Goal: Information Seeking & Learning: Check status

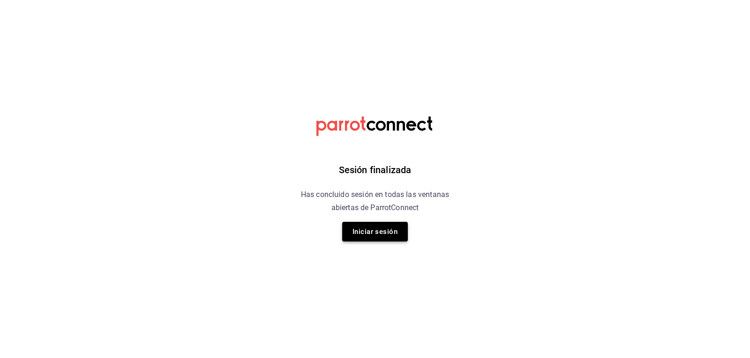
click at [389, 239] on button "Iniciar sesión" at bounding box center [375, 232] width 66 height 20
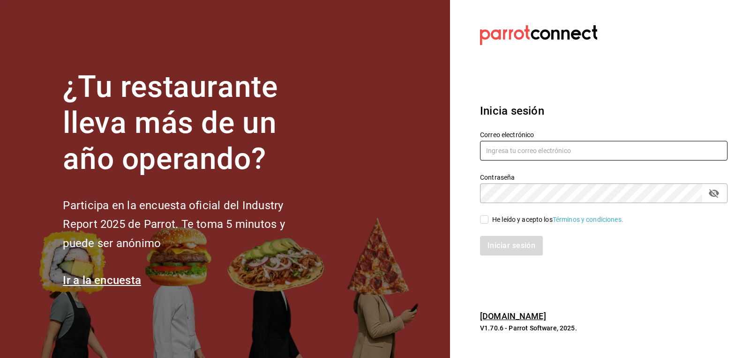
type input "mario.nino@grupocosteno.com"
click at [486, 222] on input "He leído y acepto los Términos y condiciones." at bounding box center [484, 219] width 8 height 8
checkbox input "true"
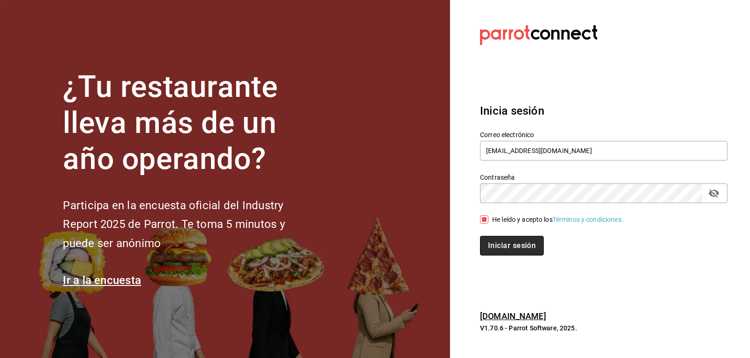
click at [494, 240] on button "Iniciar sesión" at bounding box center [512, 246] width 64 height 20
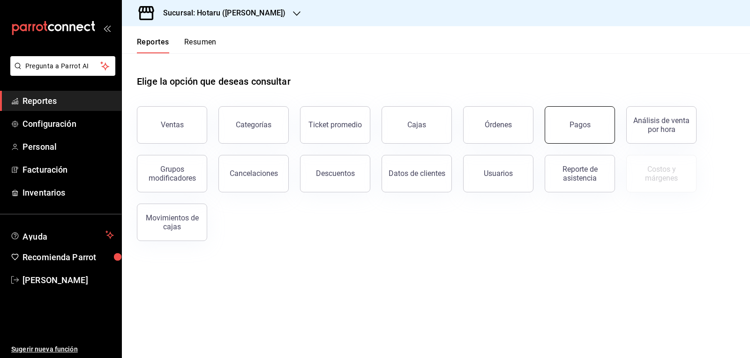
click at [564, 127] on button "Pagos" at bounding box center [579, 124] width 70 height 37
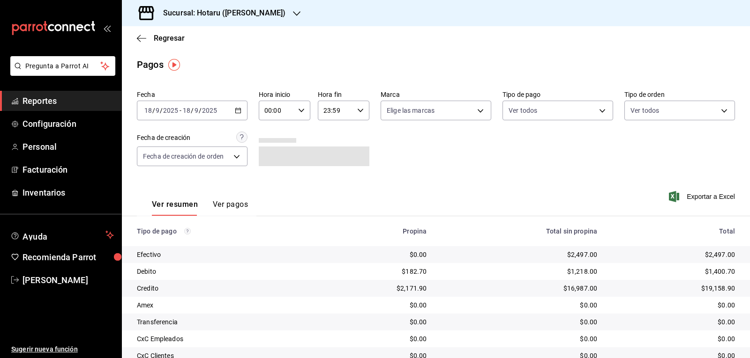
click at [287, 111] on input "00:00" at bounding box center [277, 110] width 36 height 19
click at [269, 156] on span "05" at bounding box center [270, 152] width 11 height 7
type input "05:00"
click at [474, 113] on div at bounding box center [375, 179] width 750 height 358
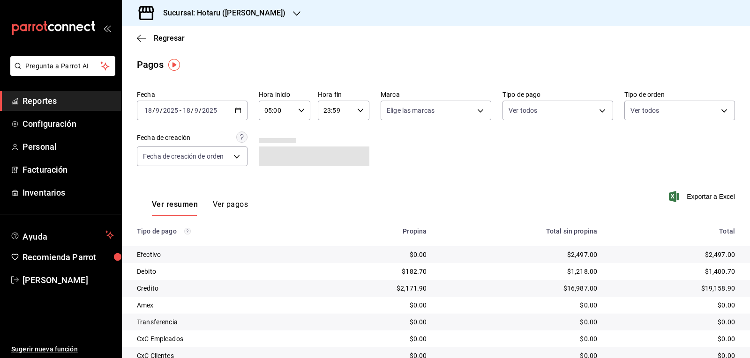
click at [476, 113] on body "Pregunta a Parrot AI Reportes Configuración Personal Facturación Inventarios Ay…" at bounding box center [375, 179] width 750 height 358
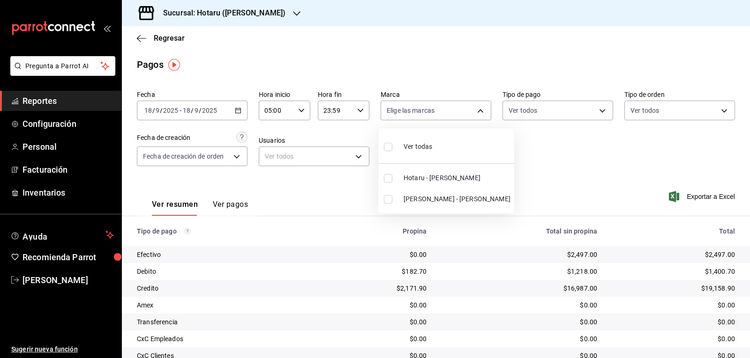
click at [256, 15] on div at bounding box center [375, 179] width 750 height 358
click at [257, 15] on div "Ver todas Hotaru - Valle Potaru - Valle" at bounding box center [375, 179] width 750 height 358
click at [293, 15] on icon "button" at bounding box center [296, 13] width 7 height 7
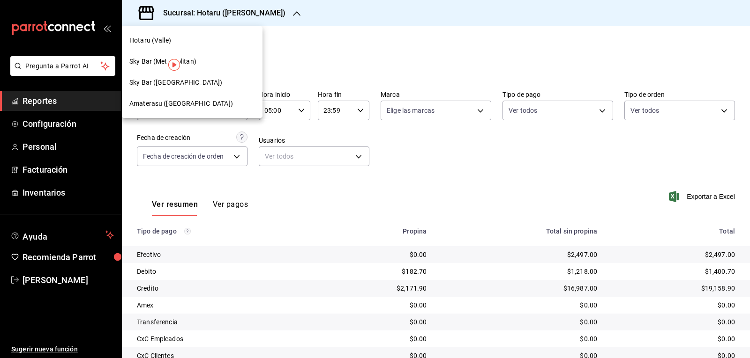
click at [217, 106] on div "Amaterasu (Metropolitan)" at bounding box center [192, 104] width 126 height 10
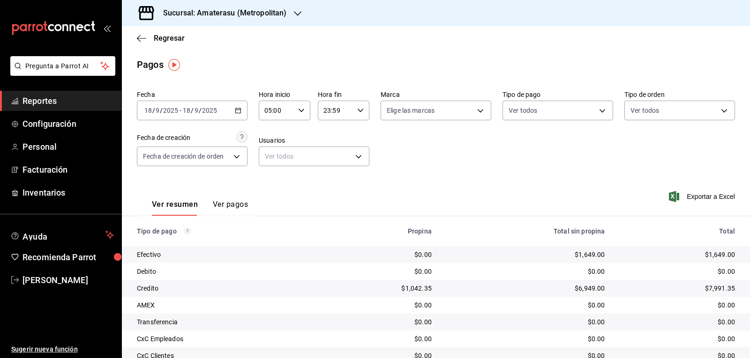
click at [136, 36] on div "Regresar" at bounding box center [436, 38] width 628 height 24
click at [149, 37] on span "Regresar" at bounding box center [161, 38] width 48 height 9
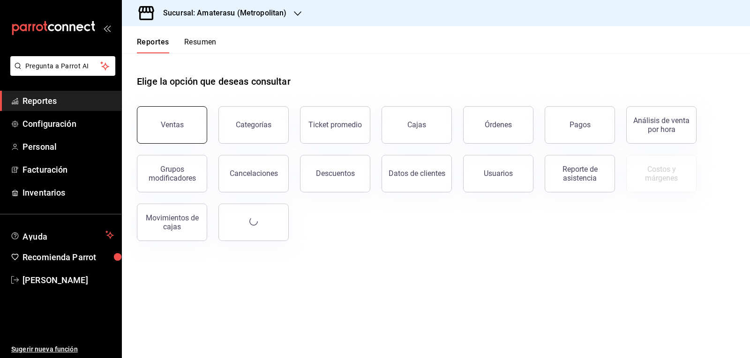
click at [156, 121] on button "Ventas" at bounding box center [172, 124] width 70 height 37
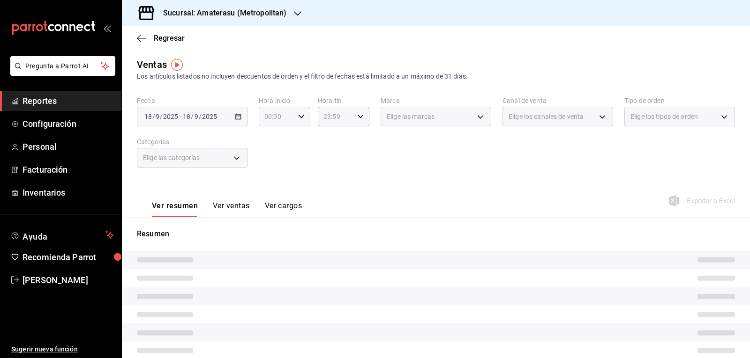
click at [298, 119] on icon "button" at bounding box center [301, 116] width 7 height 7
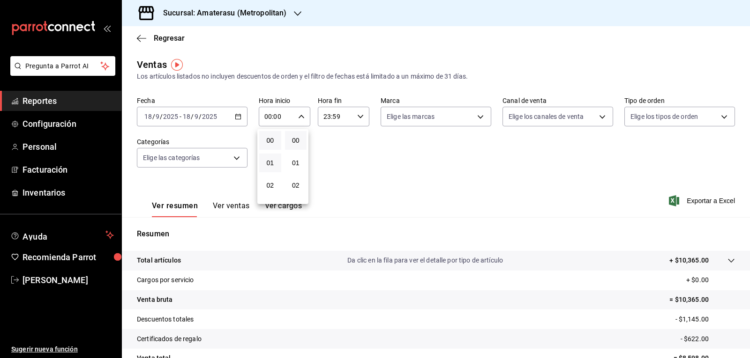
scroll to position [94, 0]
click at [272, 158] on span "05" at bounding box center [270, 159] width 11 height 7
type input "05:00"
click at [377, 136] on div at bounding box center [375, 179] width 750 height 358
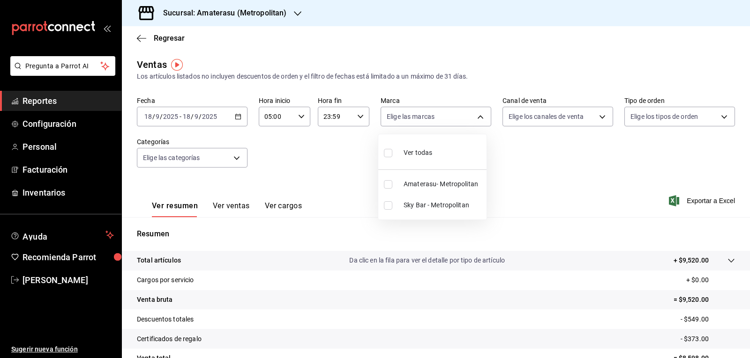
click at [423, 118] on body "Pregunta a Parrot AI Reportes Configuración Personal Facturación Inventarios Ay…" at bounding box center [375, 179] width 750 height 358
click at [389, 181] on input "checkbox" at bounding box center [388, 184] width 8 height 8
checkbox input "true"
type input "e4cd7fcb-d45b-43ae-a99f-ad4ccfcd9032"
click at [510, 167] on div at bounding box center [375, 179] width 750 height 358
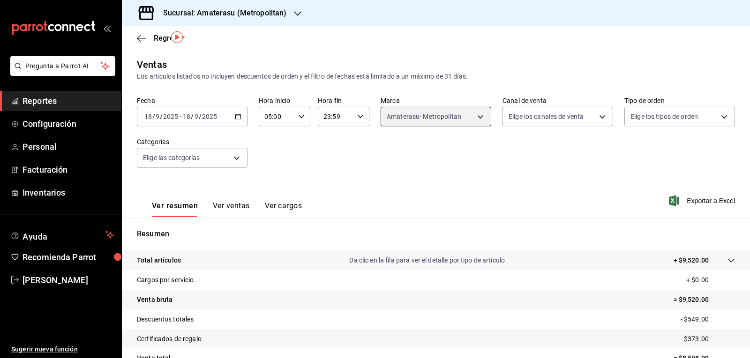
scroll to position [90, 0]
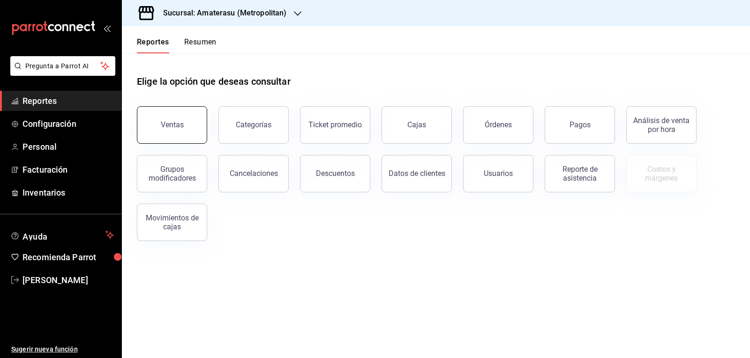
click at [166, 118] on button "Ventas" at bounding box center [172, 124] width 70 height 37
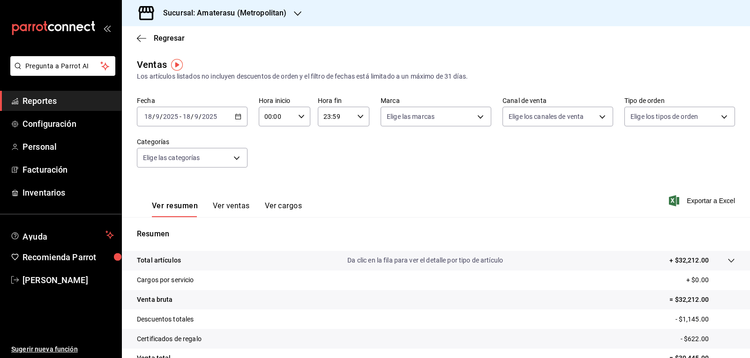
click at [238, 119] on icon "button" at bounding box center [238, 116] width 7 height 7
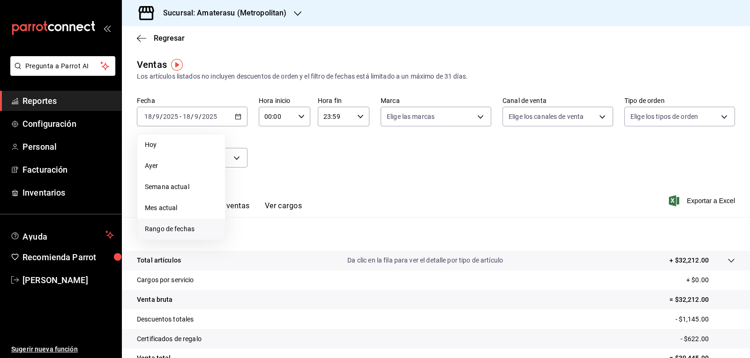
click at [196, 223] on li "Rango de fechas" at bounding box center [181, 229] width 88 height 21
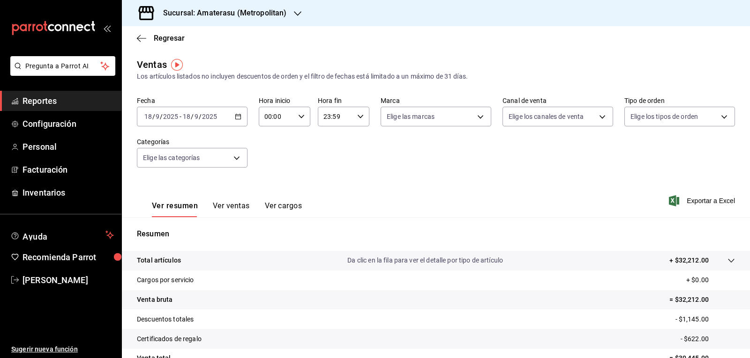
click at [304, 122] on div "00:00 Hora inicio" at bounding box center [285, 117] width 52 height 20
click at [272, 163] on span "05" at bounding box center [270, 159] width 11 height 7
type input "05:00"
click at [505, 163] on div at bounding box center [375, 179] width 750 height 358
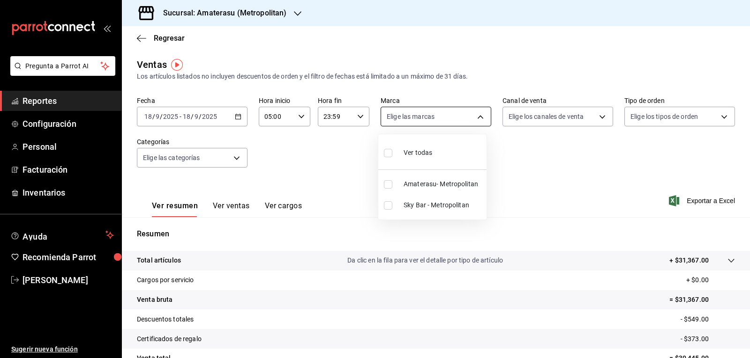
click at [471, 114] on body "Pregunta a Parrot AI Reportes Configuración Personal Facturación Inventarios Ay…" at bounding box center [375, 179] width 750 height 358
click at [416, 181] on span "Amaterasu- Metropolitan" at bounding box center [442, 184] width 79 height 10
type input "e4cd7fcb-d45b-43ae-a99f-ad4ccfcd9032"
checkbox input "true"
click at [530, 162] on div at bounding box center [375, 179] width 750 height 358
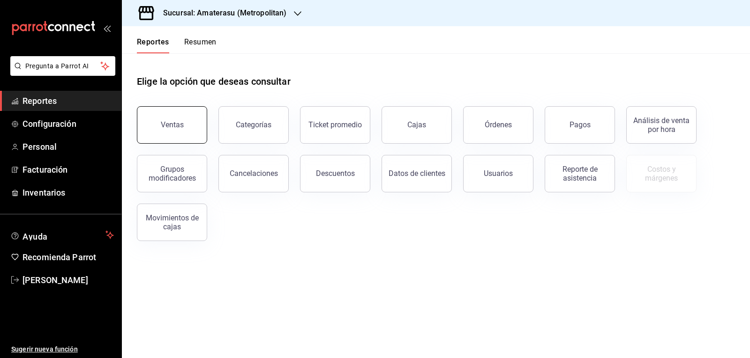
click at [186, 118] on button "Ventas" at bounding box center [172, 124] width 70 height 37
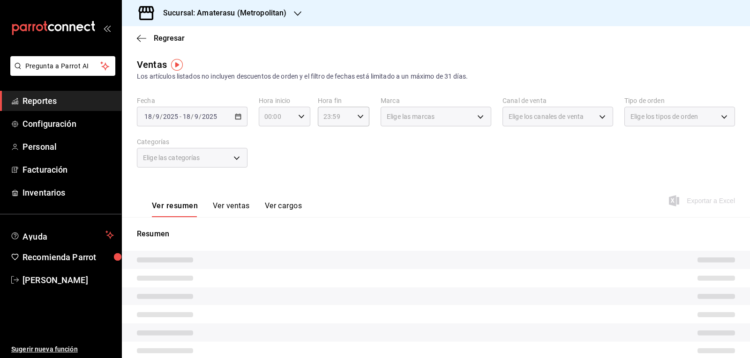
click at [300, 119] on icon "button" at bounding box center [301, 116] width 7 height 7
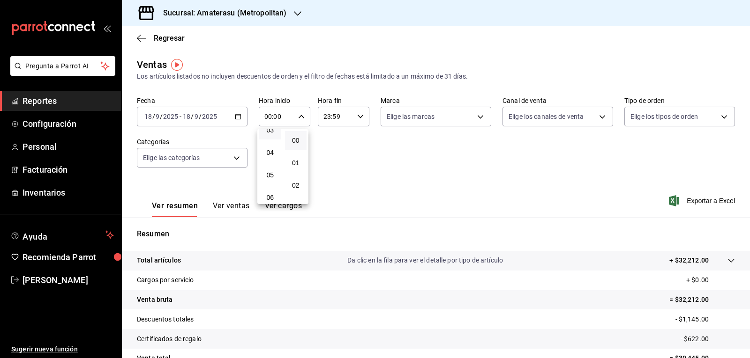
scroll to position [94, 0]
click at [273, 158] on span "05" at bounding box center [270, 159] width 11 height 7
type input "05:00"
click at [462, 162] on div at bounding box center [375, 179] width 750 height 358
click at [479, 117] on body "Pregunta a Parrot AI Reportes Configuración Personal Facturación Inventarios Ay…" at bounding box center [375, 179] width 750 height 358
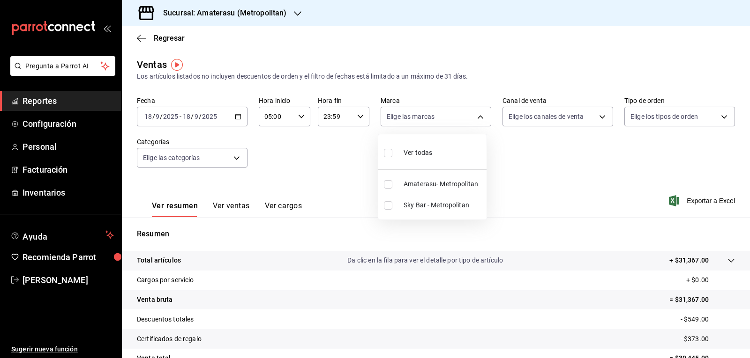
click at [393, 208] on label at bounding box center [390, 205] width 12 height 8
click at [392, 208] on input "checkbox" at bounding box center [388, 205] width 8 height 8
checkbox input "false"
click at [385, 207] on input "checkbox" at bounding box center [388, 205] width 8 height 8
checkbox input "true"
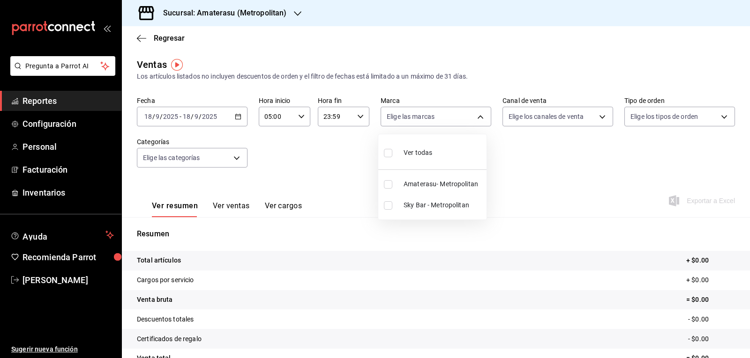
type input "f3afaab8-8c3d-4e49-a299-af9bdf6027b2"
click at [538, 182] on div at bounding box center [375, 179] width 750 height 358
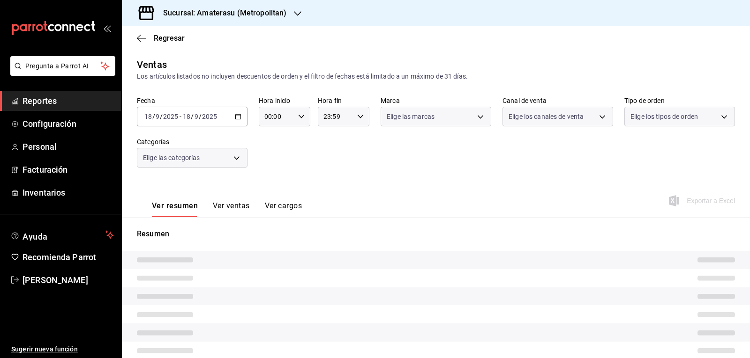
type input "05:00"
type input "e4cd7fcb-d45b-43ae-a99f-ad4ccfcd9032"
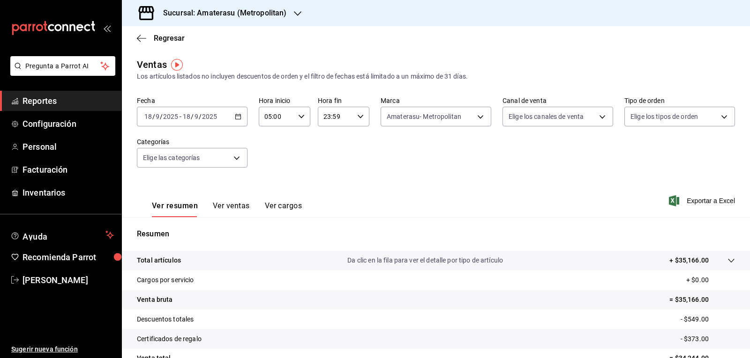
click at [343, 169] on div "Fecha [DATE] [DATE] - [DATE] [DATE] Hora inicio 05:00 Hora inicio Hora fin 23:5…" at bounding box center [436, 138] width 598 height 82
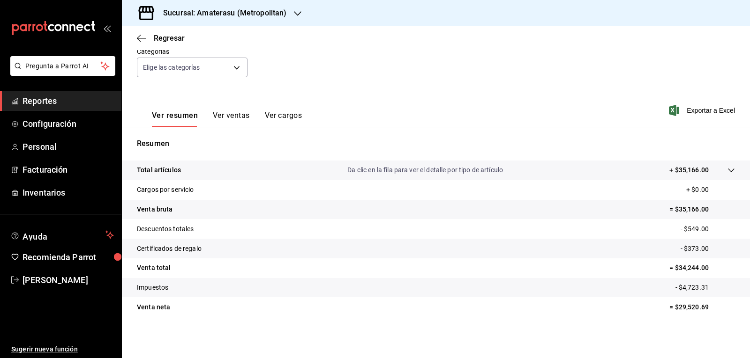
drag, startPoint x: 268, startPoint y: 231, endPoint x: 256, endPoint y: 208, distance: 26.4
click at [269, 231] on tr "Descuentos totales - $549.00" at bounding box center [436, 229] width 628 height 20
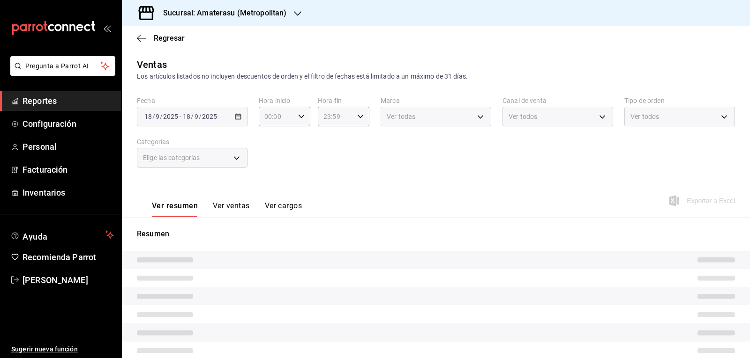
type input "05:00"
type input "e4cd7fcb-d45b-43ae-a99f-ad4ccfcd9032"
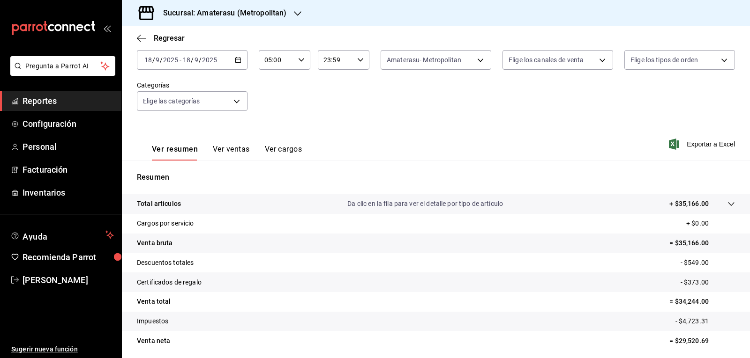
scroll to position [90, 0]
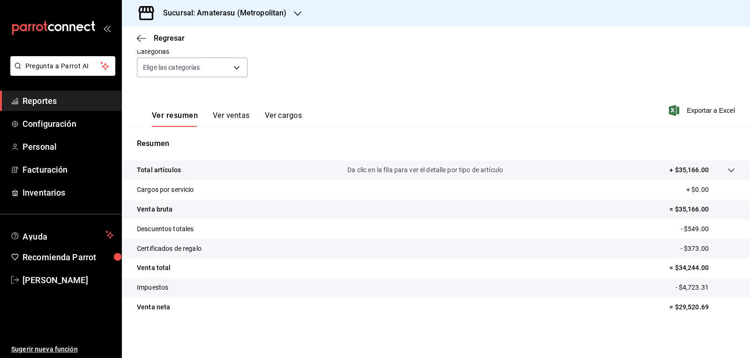
click at [347, 111] on div "Ver resumen Ver ventas Ver cargos Exportar a Excel" at bounding box center [436, 108] width 628 height 38
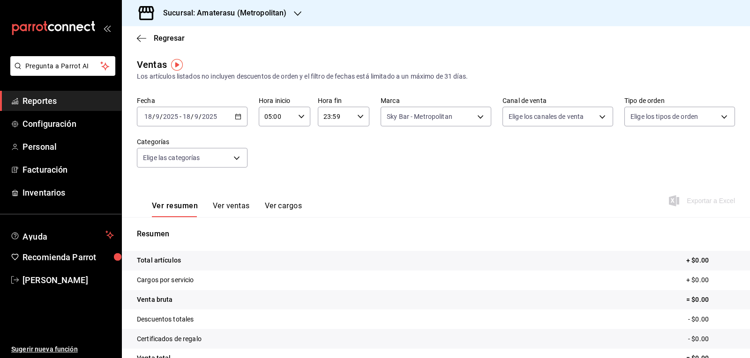
click at [136, 39] on div "Regresar" at bounding box center [436, 38] width 628 height 24
click at [141, 40] on icon "button" at bounding box center [141, 38] width 9 height 8
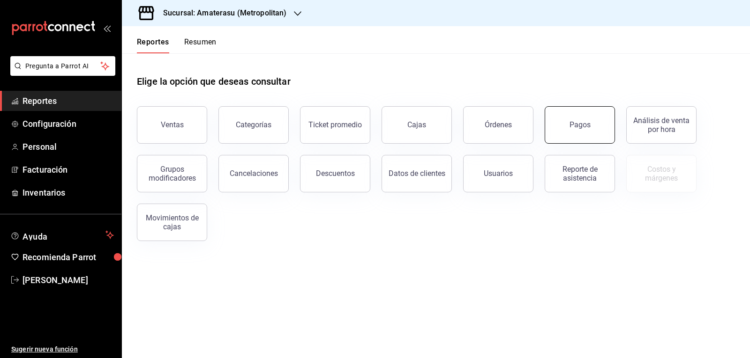
click at [589, 141] on button "Pagos" at bounding box center [579, 124] width 70 height 37
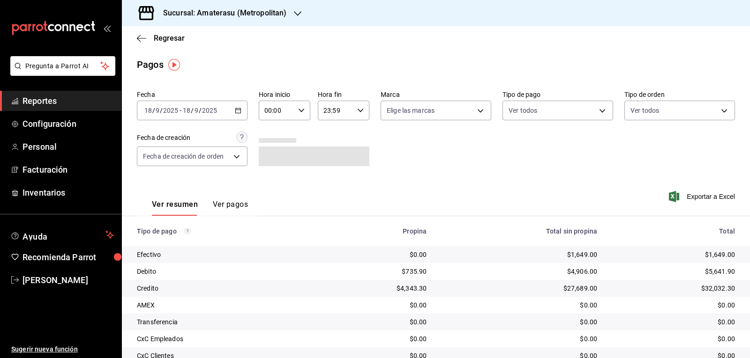
click at [291, 112] on input "00:00" at bounding box center [277, 110] width 36 height 19
click at [268, 153] on span "05" at bounding box center [270, 152] width 11 height 7
type input "05:00"
click at [542, 163] on div at bounding box center [375, 179] width 750 height 358
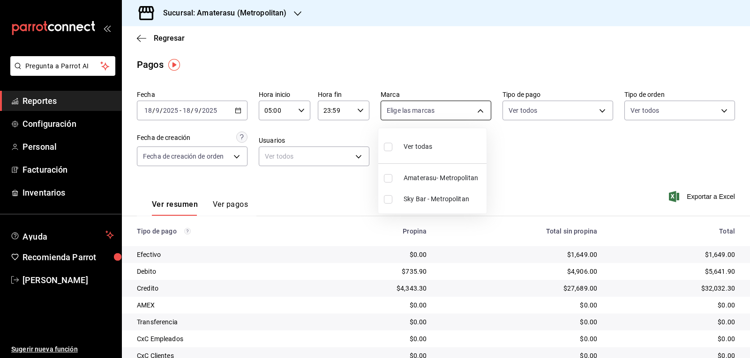
click at [474, 110] on body "Pregunta a Parrot AI Reportes Configuración Personal Facturación Inventarios Ay…" at bounding box center [375, 179] width 750 height 358
click at [394, 147] on label at bounding box center [390, 147] width 12 height 14
click at [392, 147] on input "checkbox" at bounding box center [388, 147] width 8 height 8
checkbox input "false"
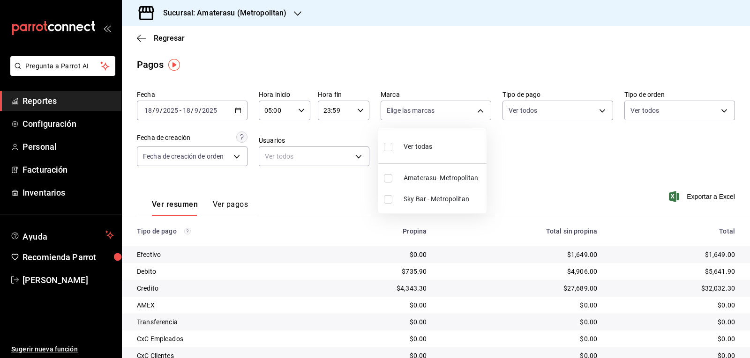
checkbox input "false"
click at [389, 145] on input "checkbox" at bounding box center [388, 147] width 8 height 8
checkbox input "true"
type input "e4cd7fcb-d45b-43ae-a99f-ad4ccfcd9032,f3afaab8-8c3d-4e49-a299-af9bdf6027b2"
checkbox input "true"
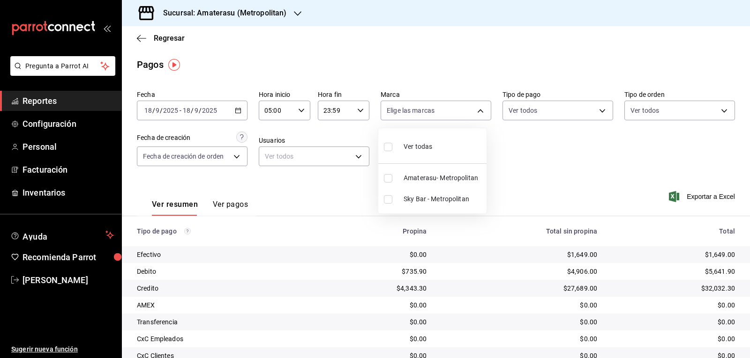
checkbox input "true"
click at [589, 170] on div at bounding box center [375, 179] width 750 height 358
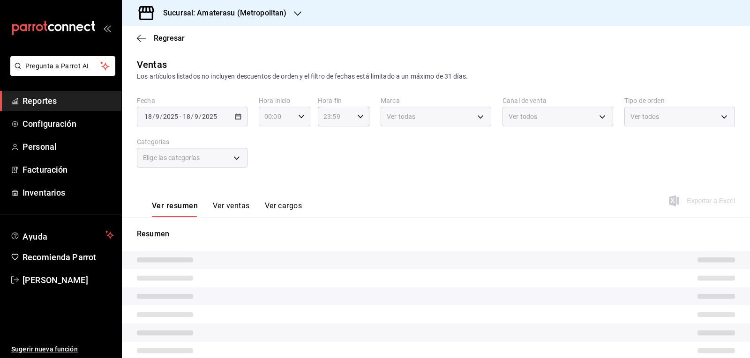
type input "05:00"
type input "e4cd7fcb-d45b-43ae-a99f-ad4ccfcd9032"
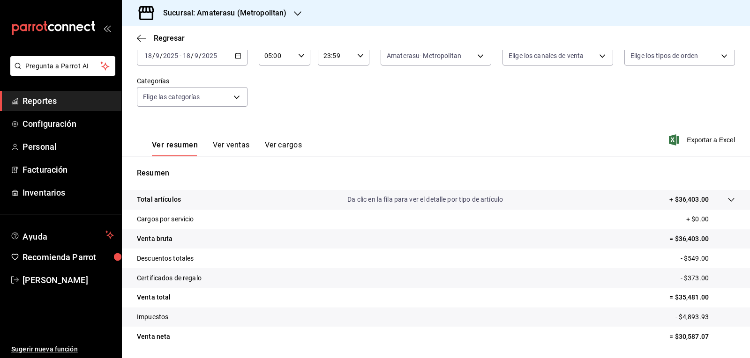
scroll to position [90, 0]
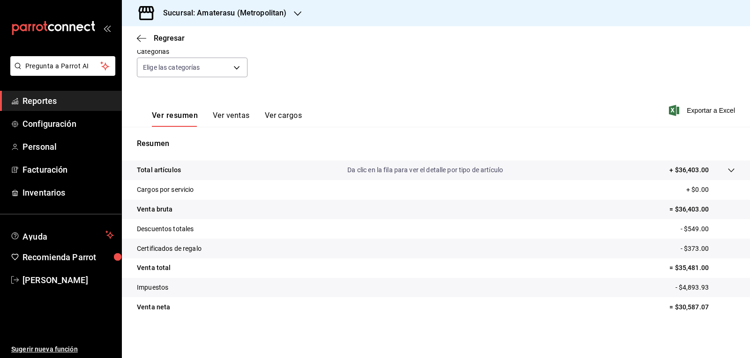
click at [354, 260] on tr "Venta total = $35,481.00" at bounding box center [436, 269] width 628 height 20
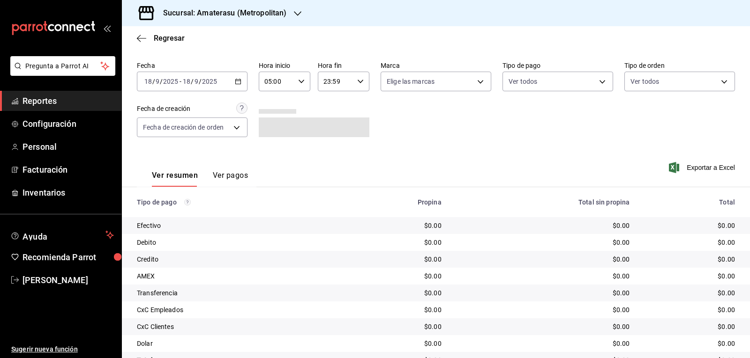
scroll to position [55, 0]
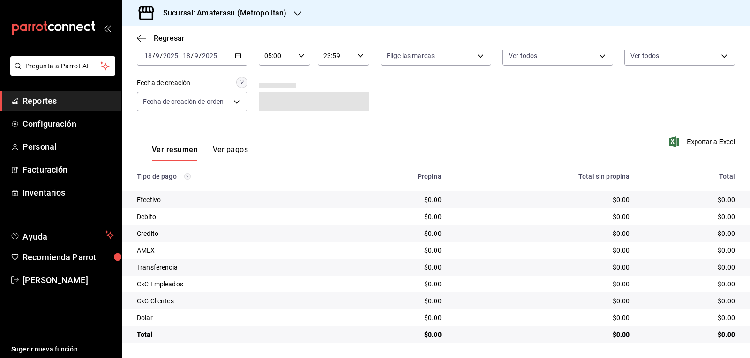
click at [484, 215] on div "$0.00" at bounding box center [542, 216] width 173 height 9
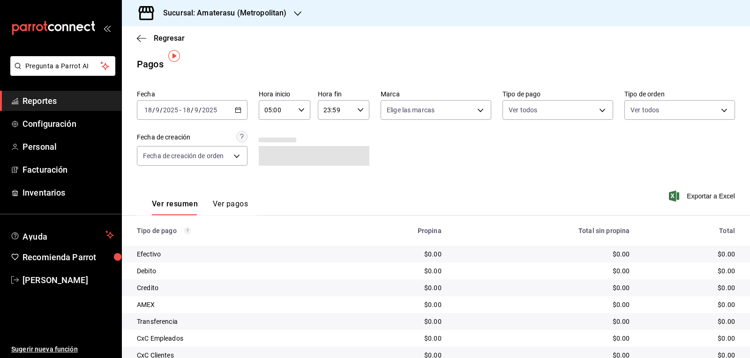
scroll to position [0, 0]
click at [437, 109] on body "Pregunta a Parrot AI Reportes Configuración Personal Facturación Inventarios Ay…" at bounding box center [375, 179] width 750 height 358
click at [385, 182] on input "checkbox" at bounding box center [388, 178] width 8 height 8
checkbox input "true"
type input "e4cd7fcb-d45b-43ae-a99f-ad4ccfcd9032"
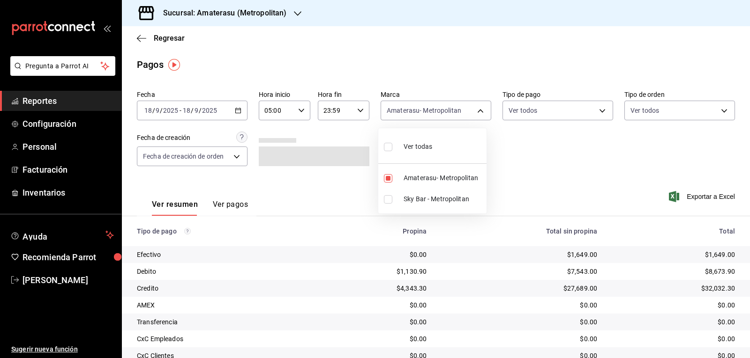
click at [390, 147] on input "checkbox" at bounding box center [388, 147] width 8 height 8
checkbox input "true"
type input "e4cd7fcb-d45b-43ae-a99f-ad4ccfcd9032,f3afaab8-8c3d-4e49-a299-af9bdf6027b2"
checkbox input "true"
click at [477, 232] on div at bounding box center [375, 179] width 750 height 358
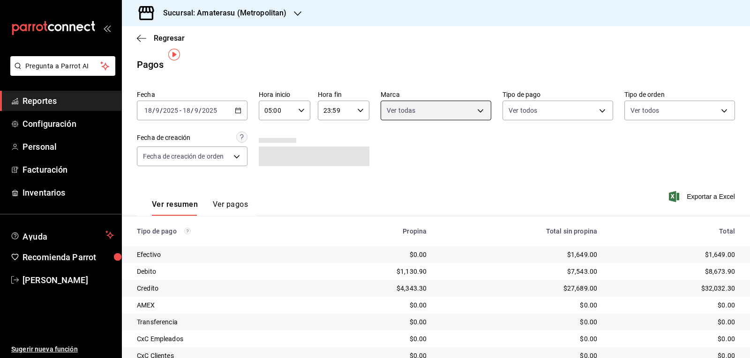
scroll to position [55, 0]
